Goal: Transaction & Acquisition: Download file/media

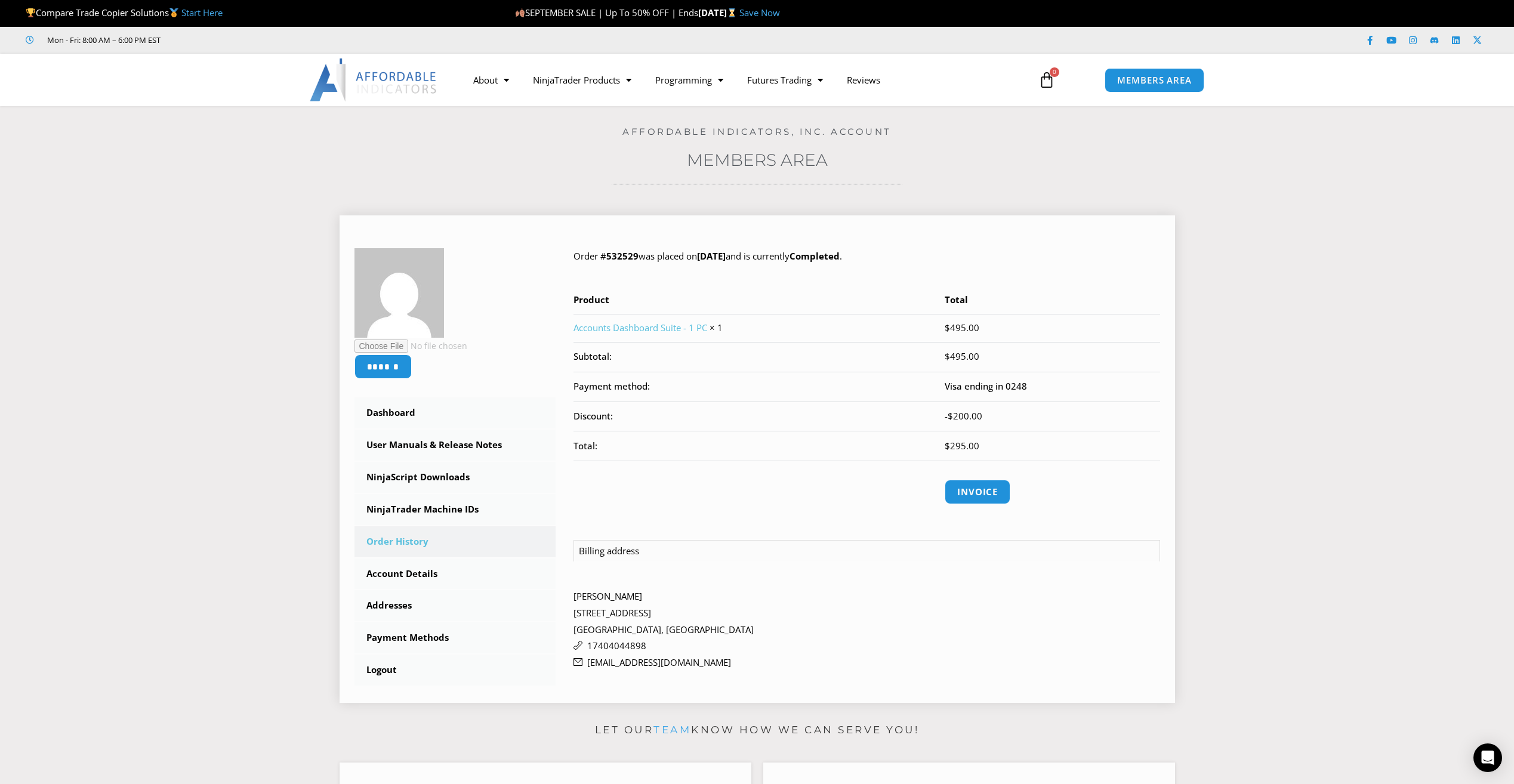
click at [625, 327] on link "Accounts Dashboard Suite - 1 PC" at bounding box center [640, 327] width 134 height 12
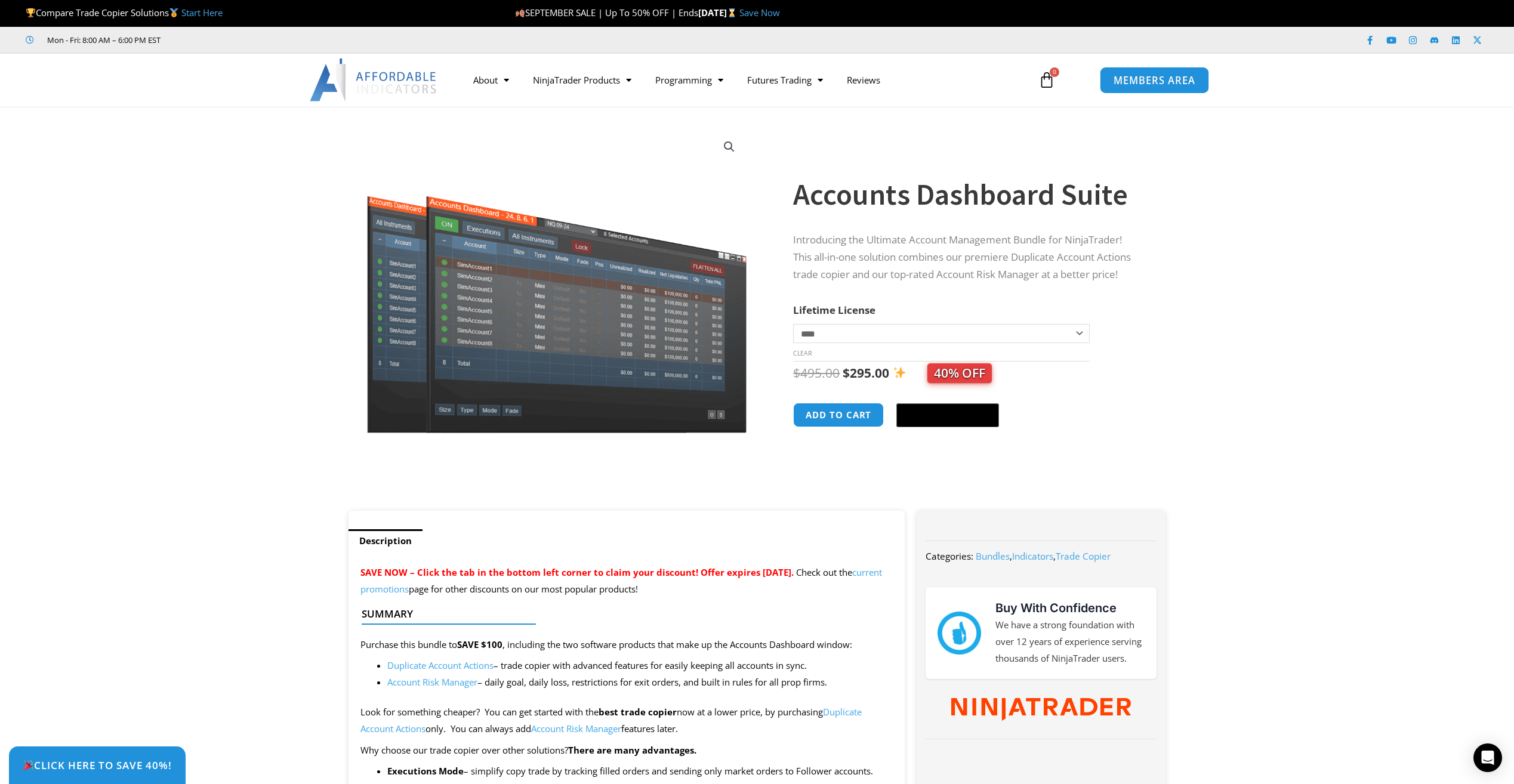
click at [1142, 83] on span "MEMBERS AREA" at bounding box center [1155, 80] width 82 height 10
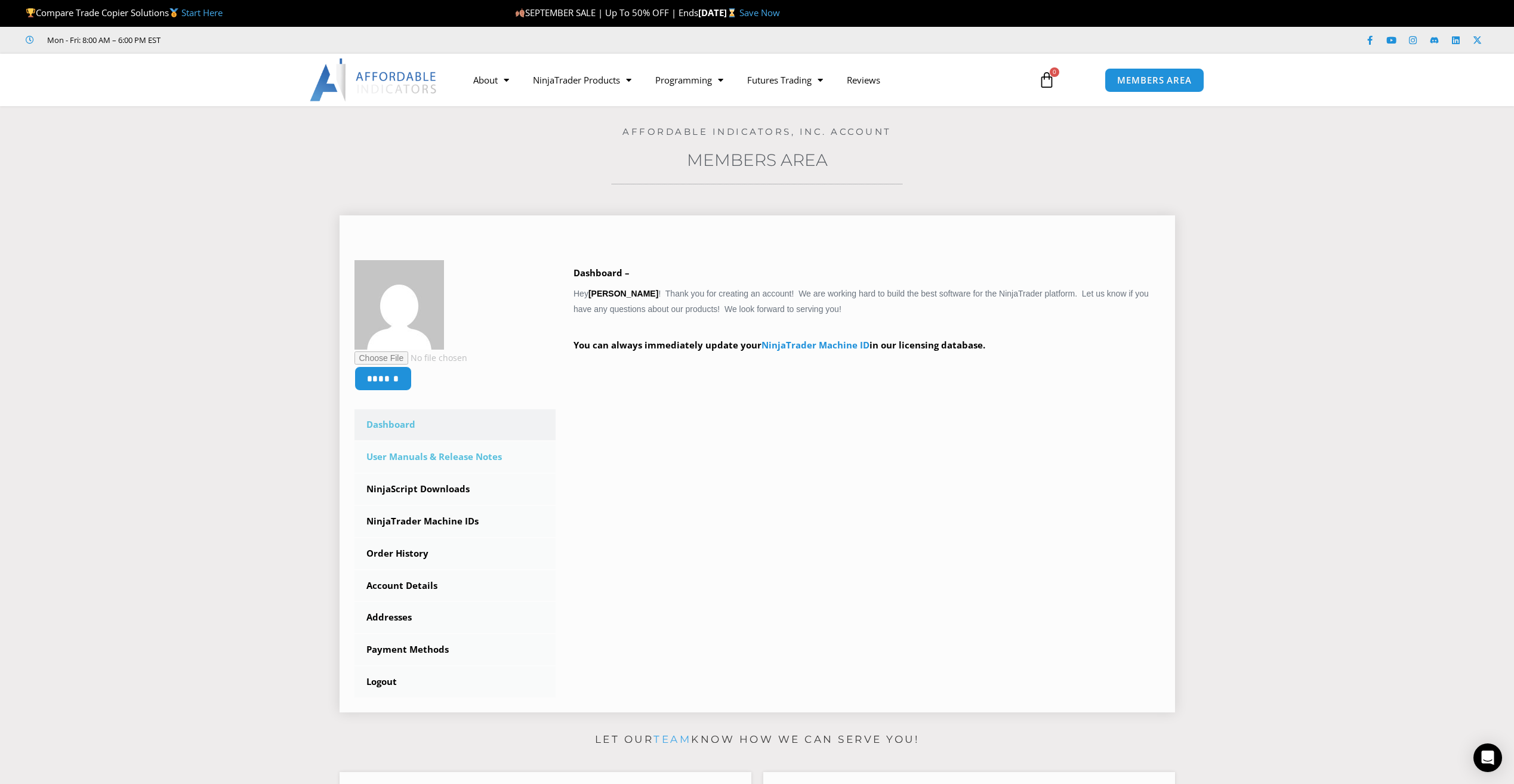
click at [411, 459] on link "User Manuals & Release Notes" at bounding box center [456, 457] width 202 height 31
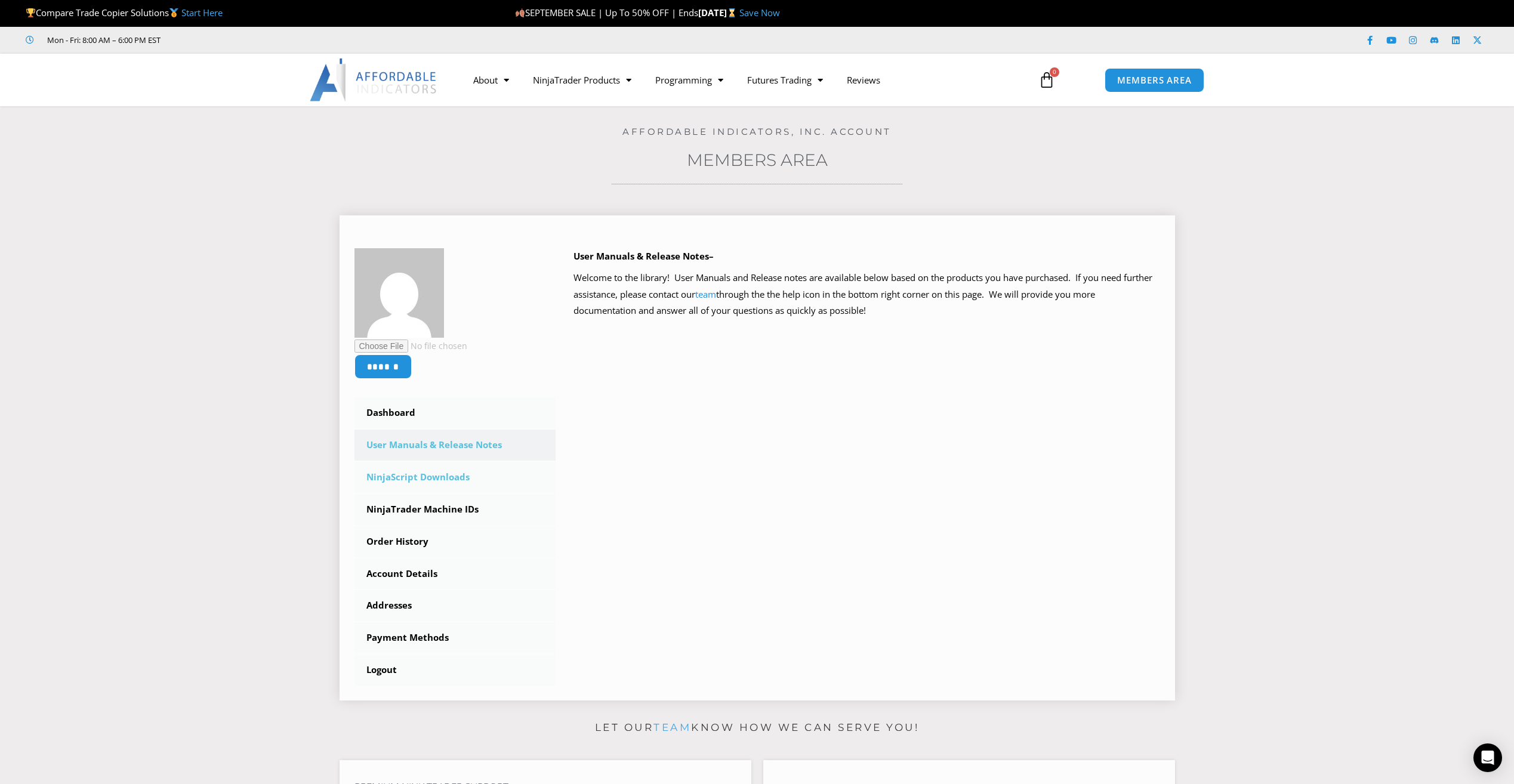
click at [424, 477] on link "NinjaScript Downloads" at bounding box center [456, 477] width 202 height 31
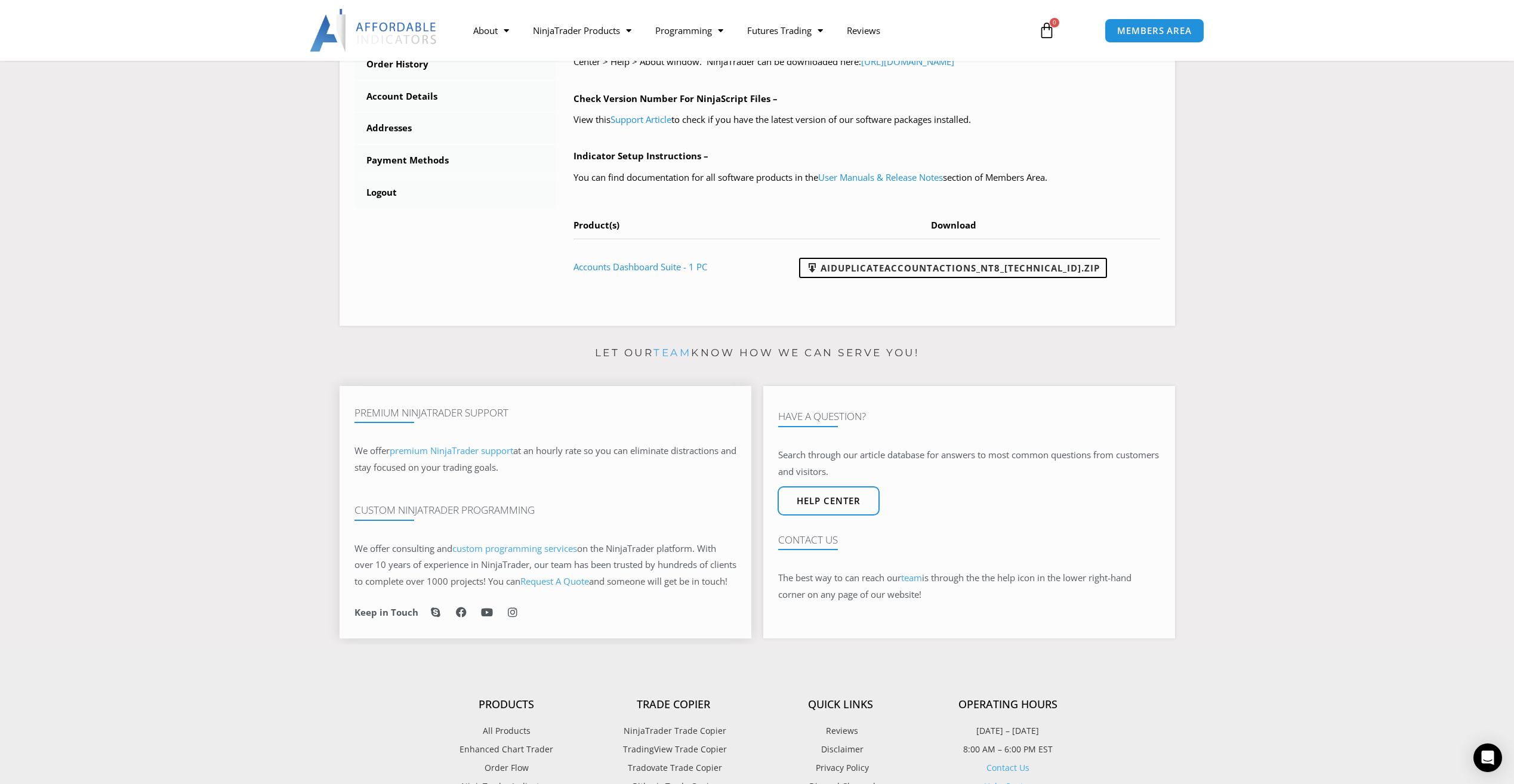
scroll to position [238, 0]
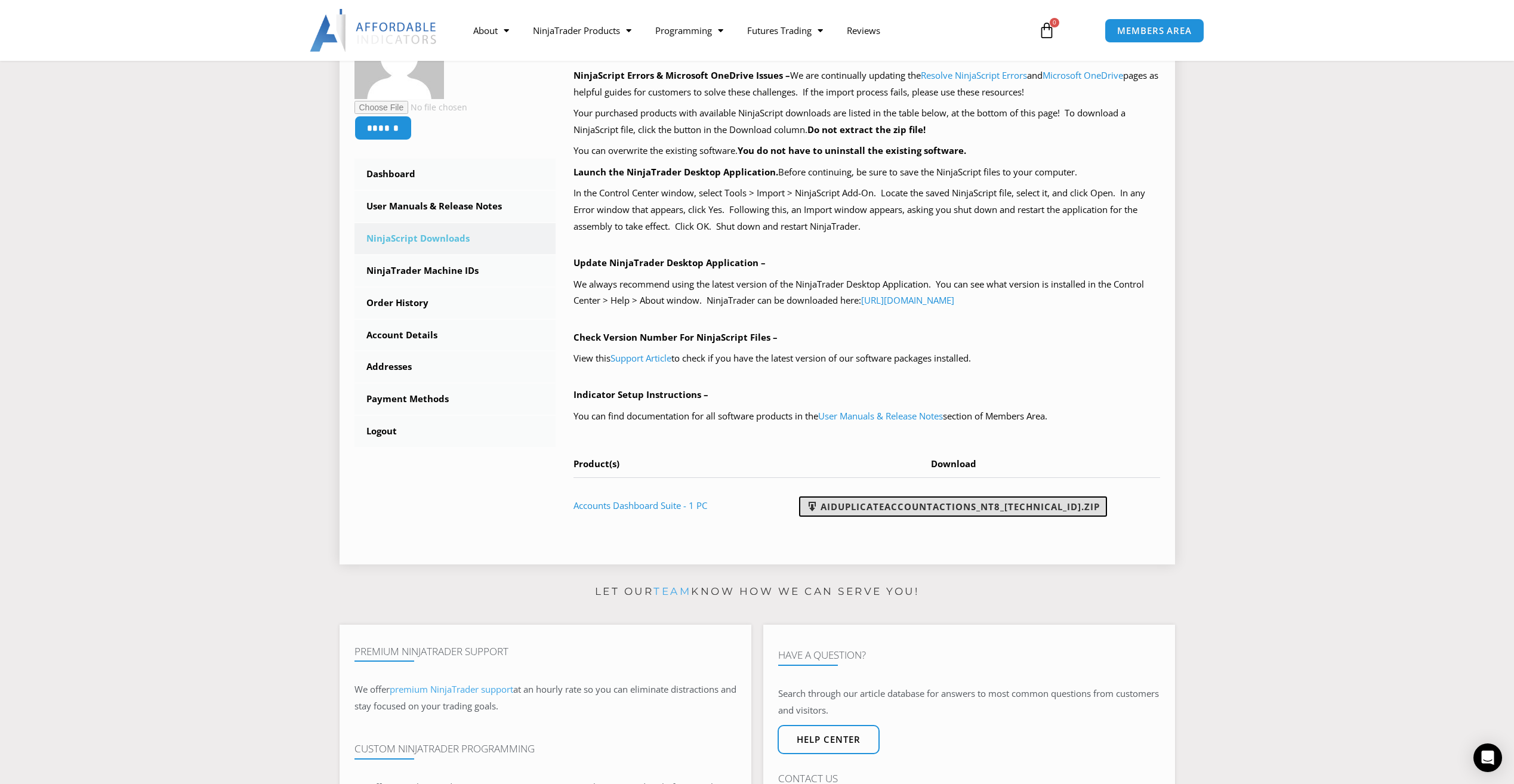
click at [912, 504] on link "AIDuplicateAccountActions_NT8_[TECHNICAL_ID].zip" at bounding box center [953, 506] width 308 height 20
click at [117, 594] on section "Let our team know how we can serve you! Premium NinjaTrader Support We offer pr…" at bounding box center [757, 733] width 1514 height 301
click at [708, 749] on h4 "Custom NinjaTrader Programming" at bounding box center [546, 749] width 382 height 12
click at [675, 721] on div "Premium NinjaTrader Support We offer premium NinjaTrader support at an hourly r…" at bounding box center [545, 751] width 412 height 253
